Goal: Task Accomplishment & Management: Complete application form

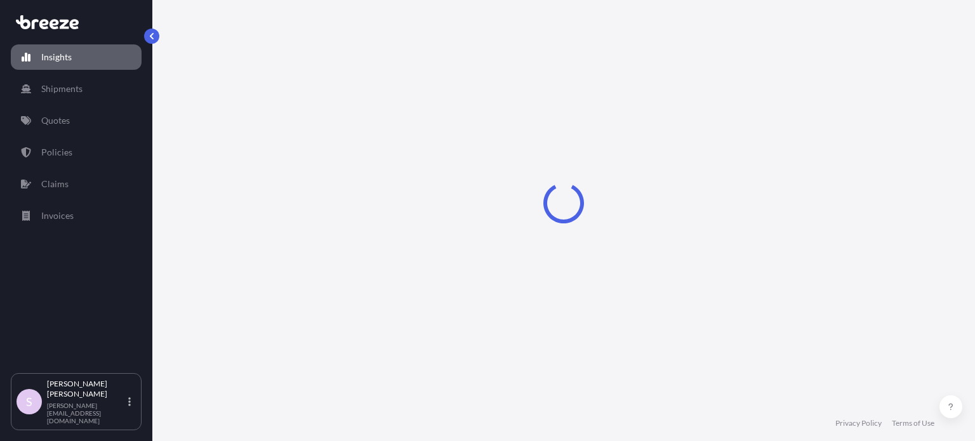
select select "2025"
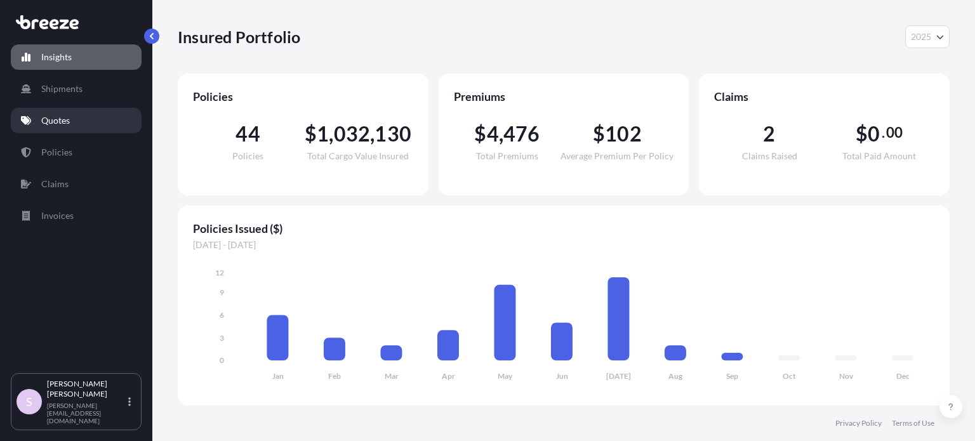
click at [74, 125] on link "Quotes" at bounding box center [76, 120] width 131 height 25
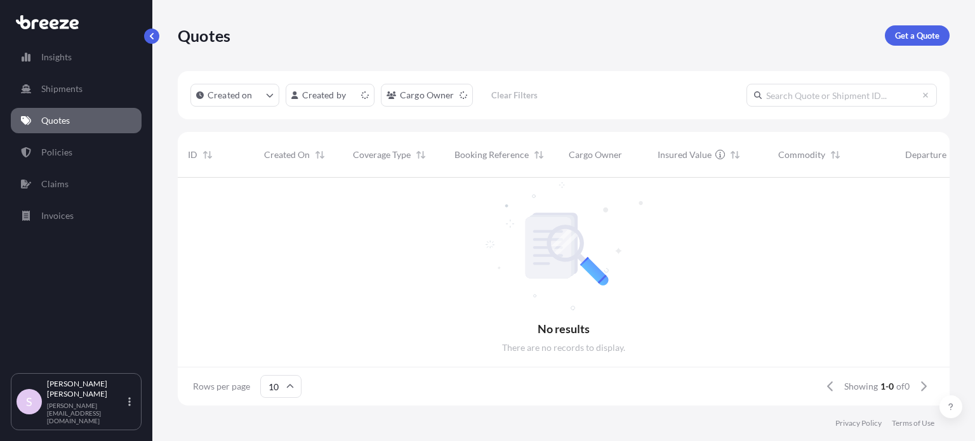
scroll to position [10, 10]
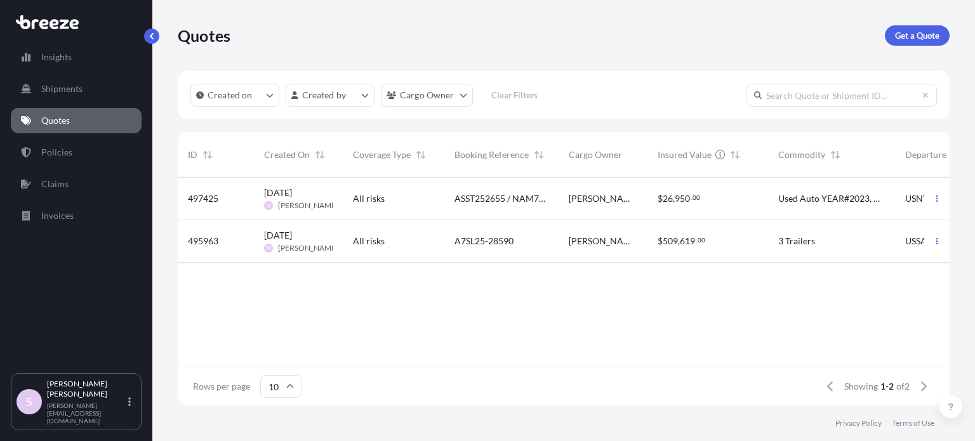
click at [803, 97] on input "text" at bounding box center [841, 95] width 190 height 23
click at [817, 91] on input "text" at bounding box center [841, 95] width 190 height 23
paste input "497425"
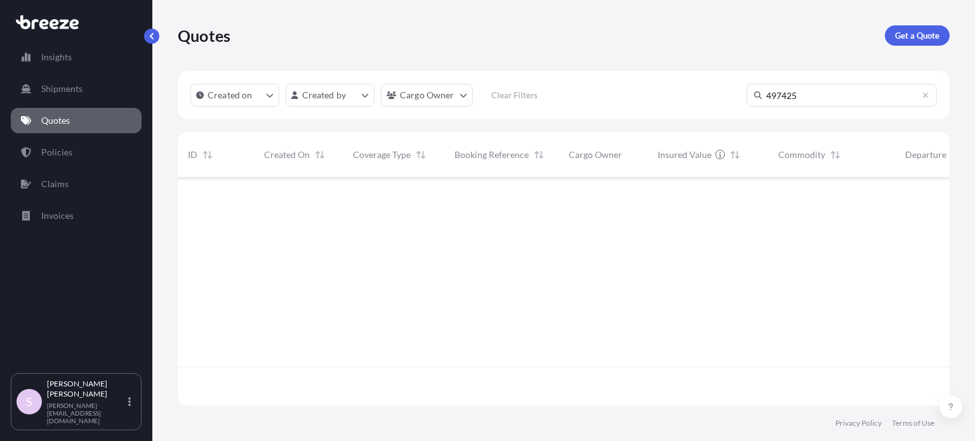
type input "497425"
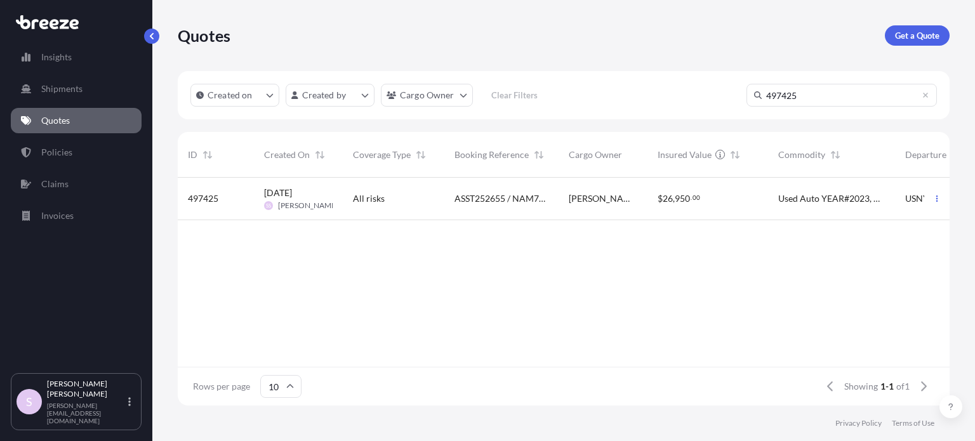
click at [701, 192] on div "$ 26 , 950 . 00" at bounding box center [707, 199] width 121 height 43
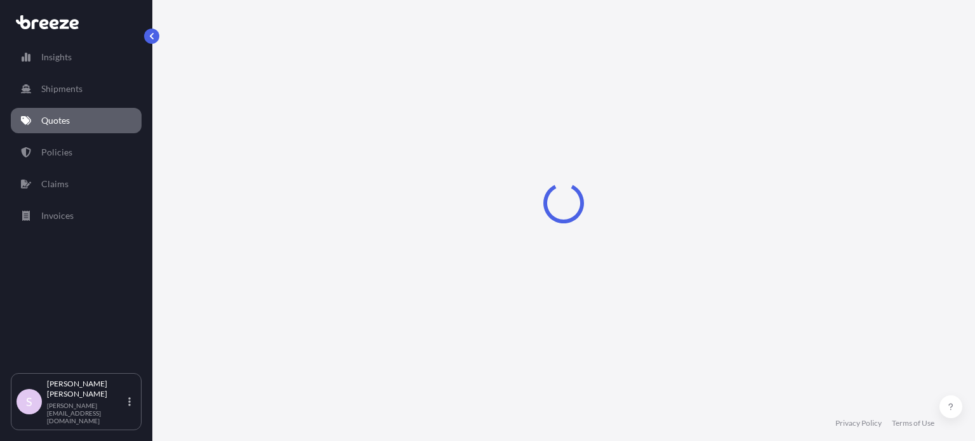
select select "Sea"
select select "2"
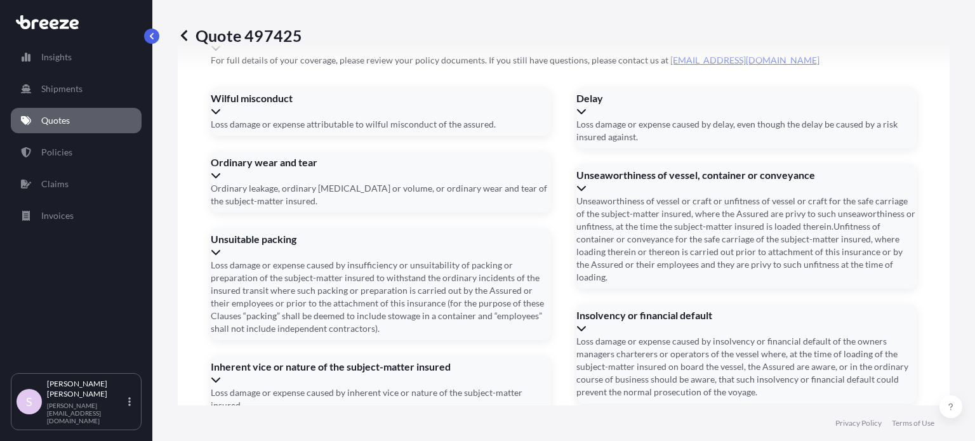
scroll to position [1972, 0]
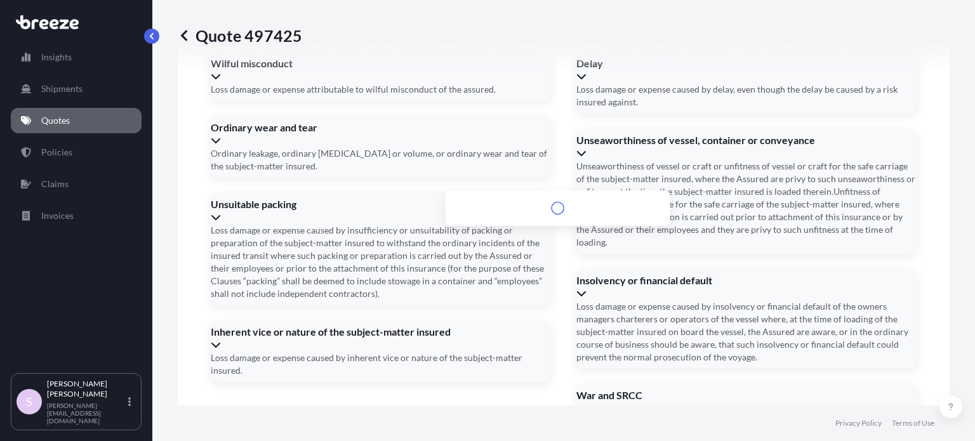
paste input "[STREET_ADDRESS][US_STATE]"
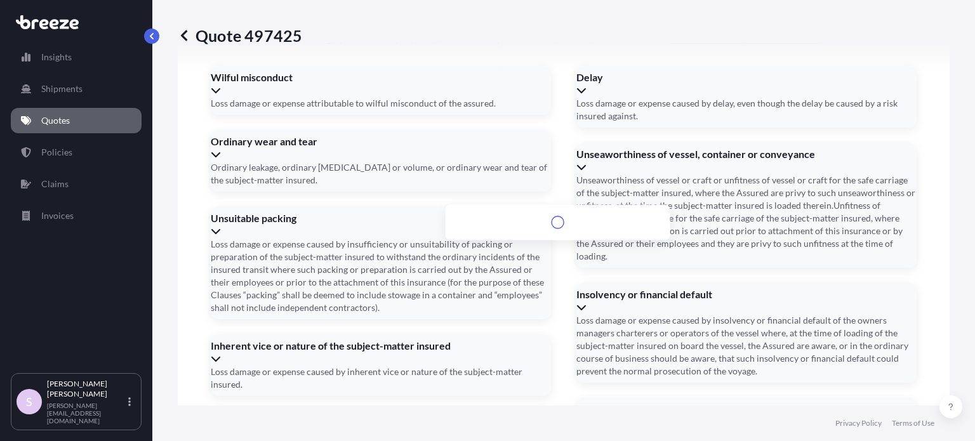
scroll to position [1985, 0]
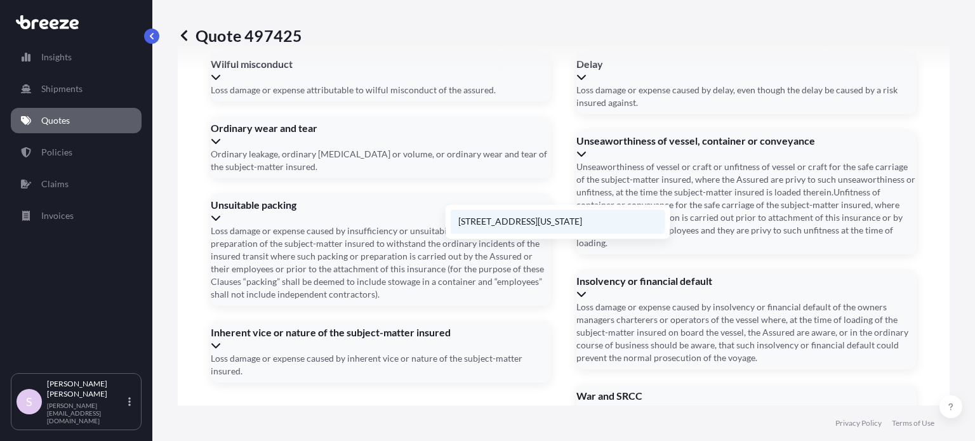
click at [531, 230] on li "[STREET_ADDRESS][US_STATE]" at bounding box center [558, 221] width 214 height 24
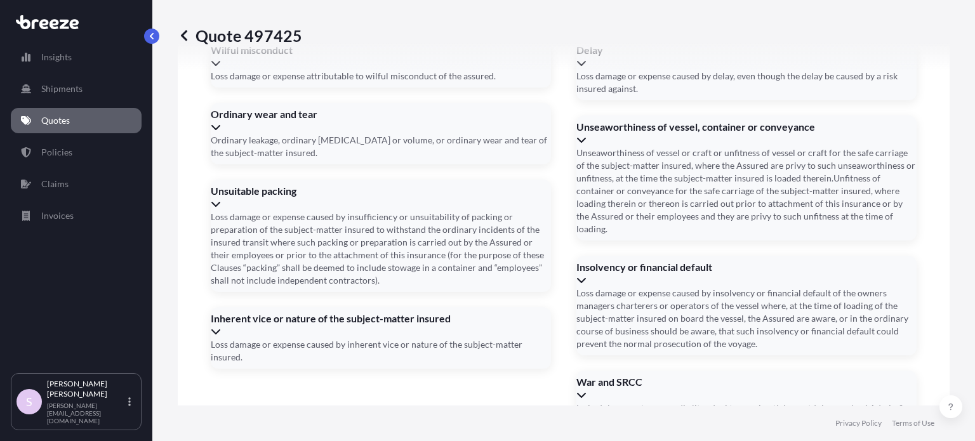
type input "[STREET_ADDRESS][PERSON_NAME][PERSON_NAME]"
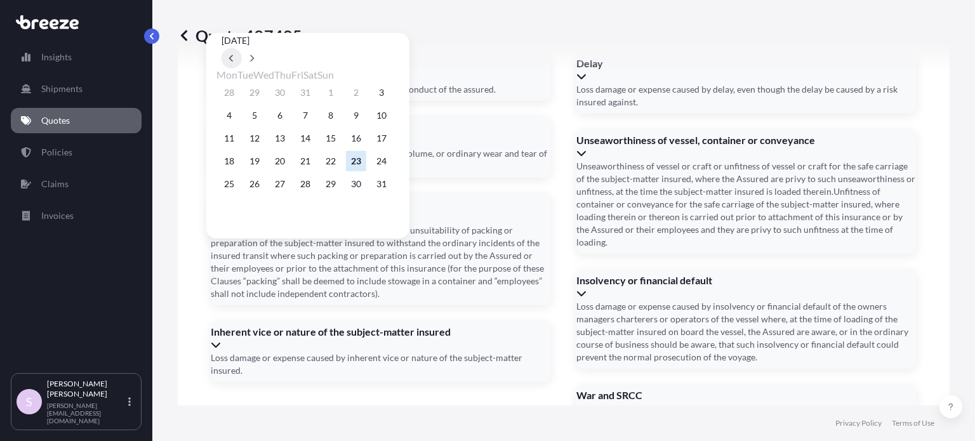
click at [242, 48] on button at bounding box center [231, 58] width 20 height 20
click at [262, 48] on button at bounding box center [252, 58] width 20 height 20
click at [392, 98] on button "3" at bounding box center [381, 92] width 20 height 20
type input "[DATE]"
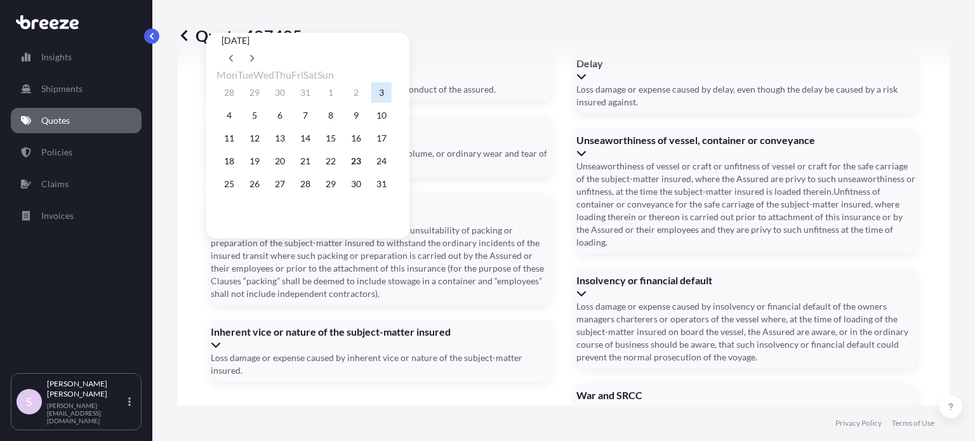
click at [392, 99] on button "3" at bounding box center [381, 92] width 20 height 20
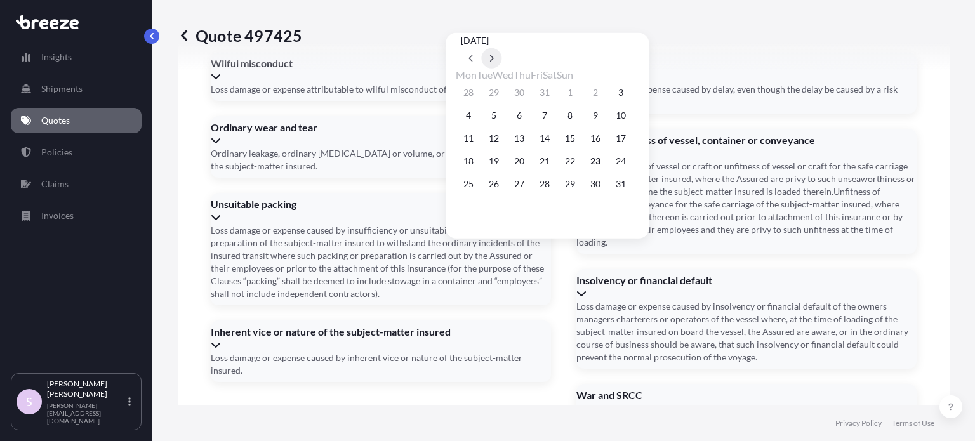
click at [494, 55] on icon at bounding box center [491, 59] width 5 height 8
click at [498, 93] on button "2" at bounding box center [494, 92] width 20 height 20
type input "[DATE]"
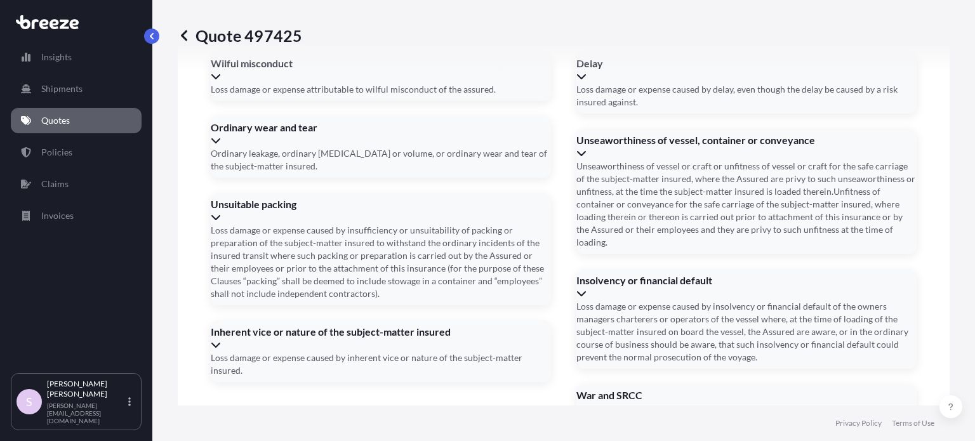
paste input "CMAU3029234"
type input "CMAU3029234"
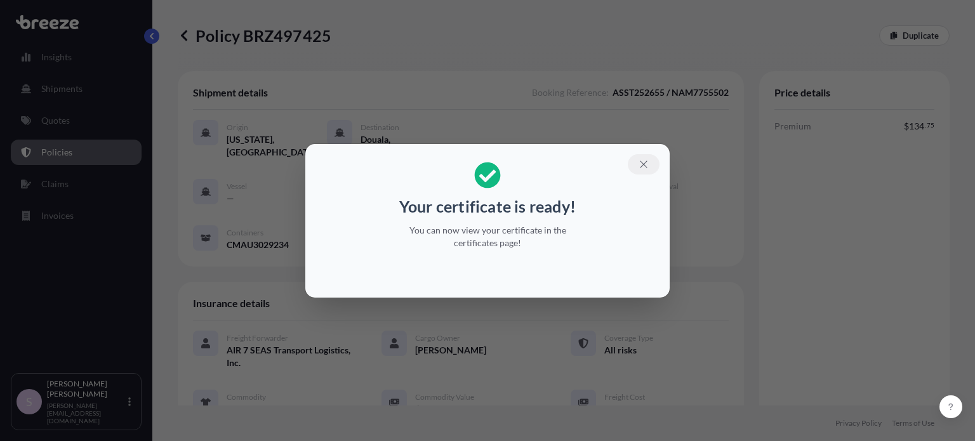
click at [647, 162] on icon "button" at bounding box center [643, 164] width 11 height 11
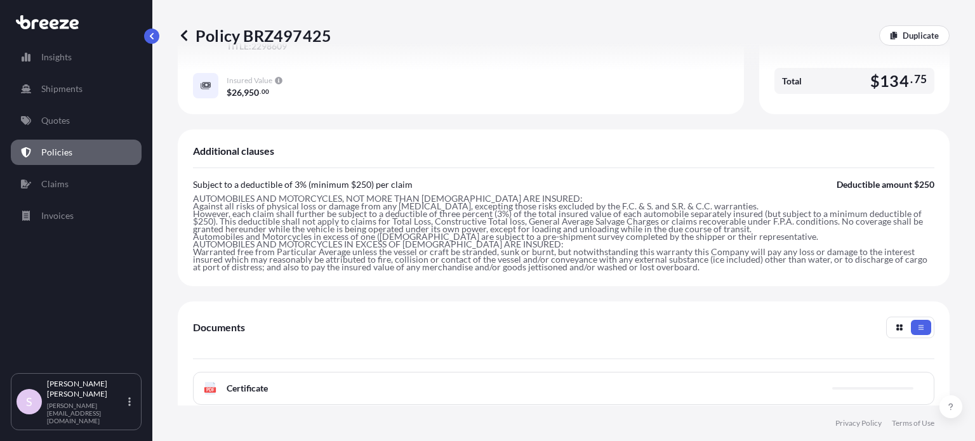
scroll to position [602, 0]
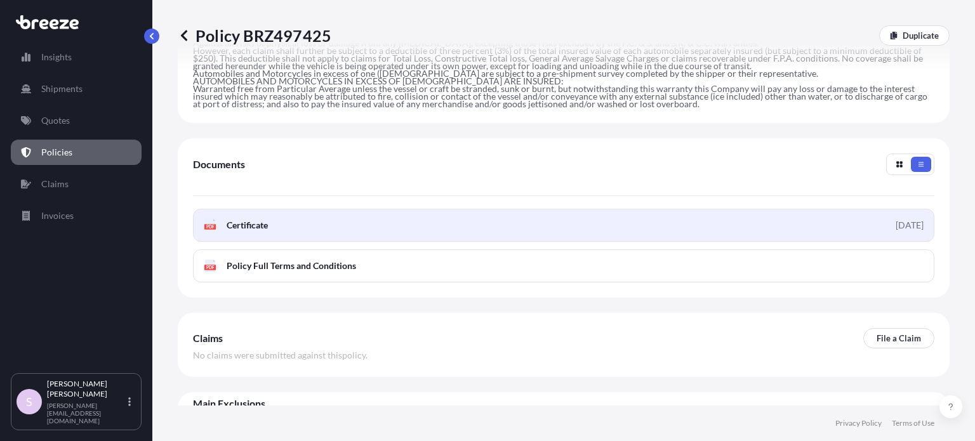
click at [232, 219] on span "Certificate" at bounding box center [247, 225] width 41 height 13
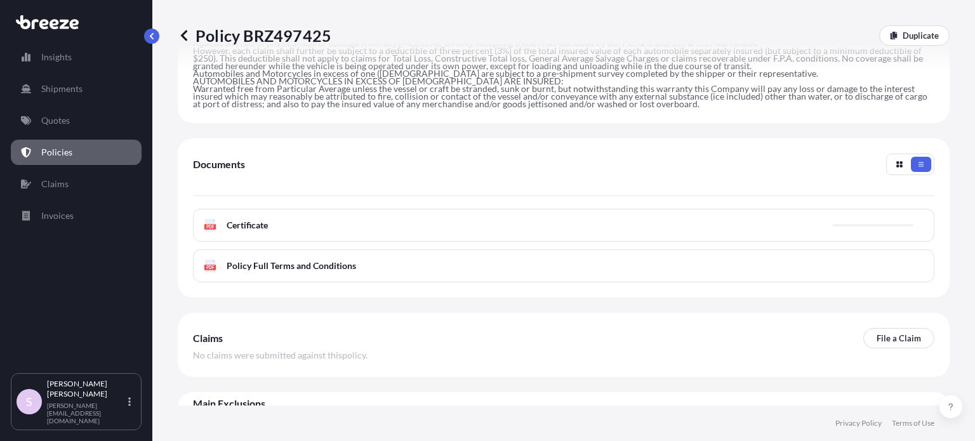
click at [268, 30] on p "Policy BRZ497425" at bounding box center [255, 35] width 154 height 20
copy p "BRZ497425"
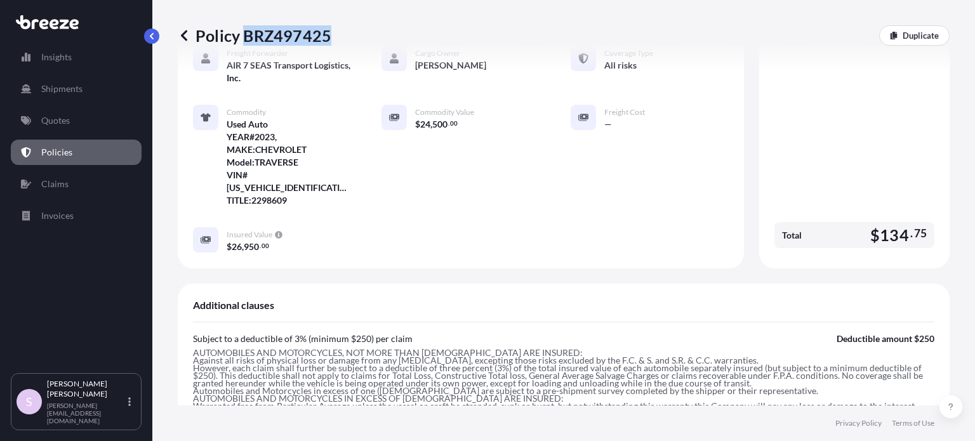
scroll to position [0, 0]
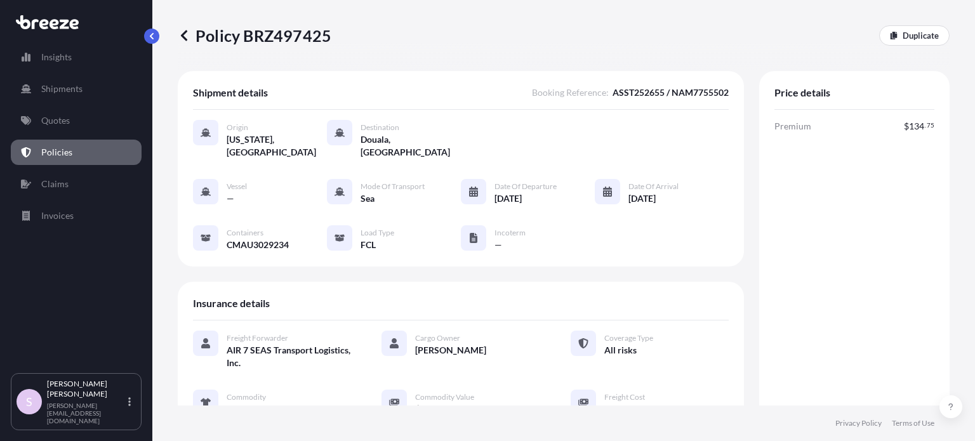
click at [786, 124] on span "Premium" at bounding box center [792, 126] width 37 height 13
copy span "Premium"
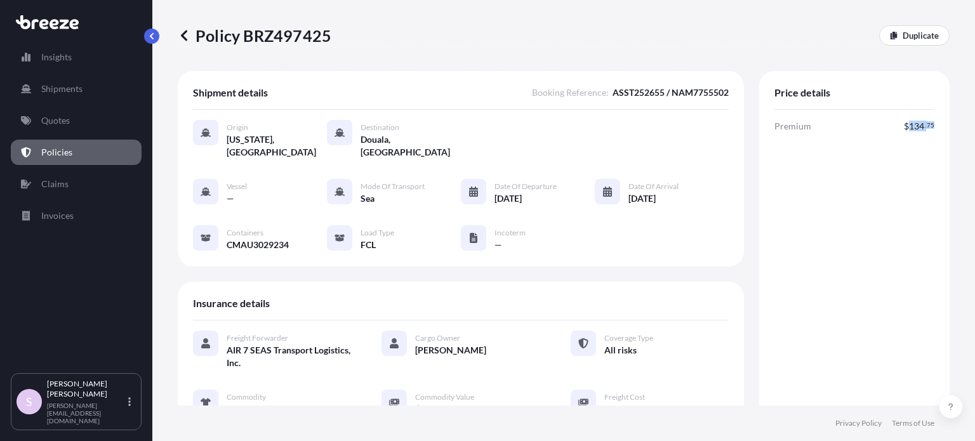
copy span "134 . 75"
drag, startPoint x: 901, startPoint y: 128, endPoint x: 926, endPoint y: 128, distance: 24.7
click at [926, 128] on div "Price details Premium $ 134 . 75 Total $ 134 . 75" at bounding box center [854, 312] width 190 height 482
copy span "Date of Departure"
drag, startPoint x: 491, startPoint y: 172, endPoint x: 558, endPoint y: 171, distance: 67.3
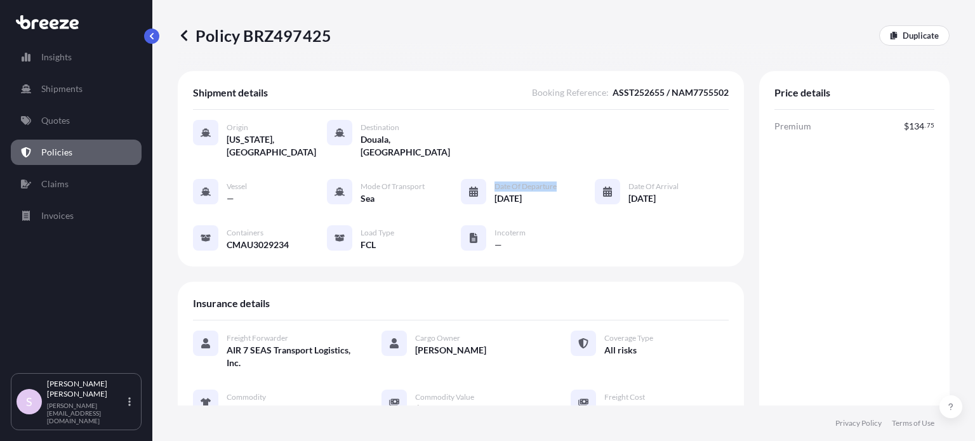
click at [558, 179] on div "Vessel — Mode of Transport Sea Date of Departure [DATE] Date of Arrival [DATE] …" at bounding box center [461, 215] width 536 height 72
click at [313, 35] on p "Policy BRZ497425" at bounding box center [255, 35] width 154 height 20
click at [313, 34] on p "Policy BRZ497425" at bounding box center [255, 35] width 154 height 20
copy p "BRZ497425"
